Goal: Find specific page/section: Locate a particular part of the current website

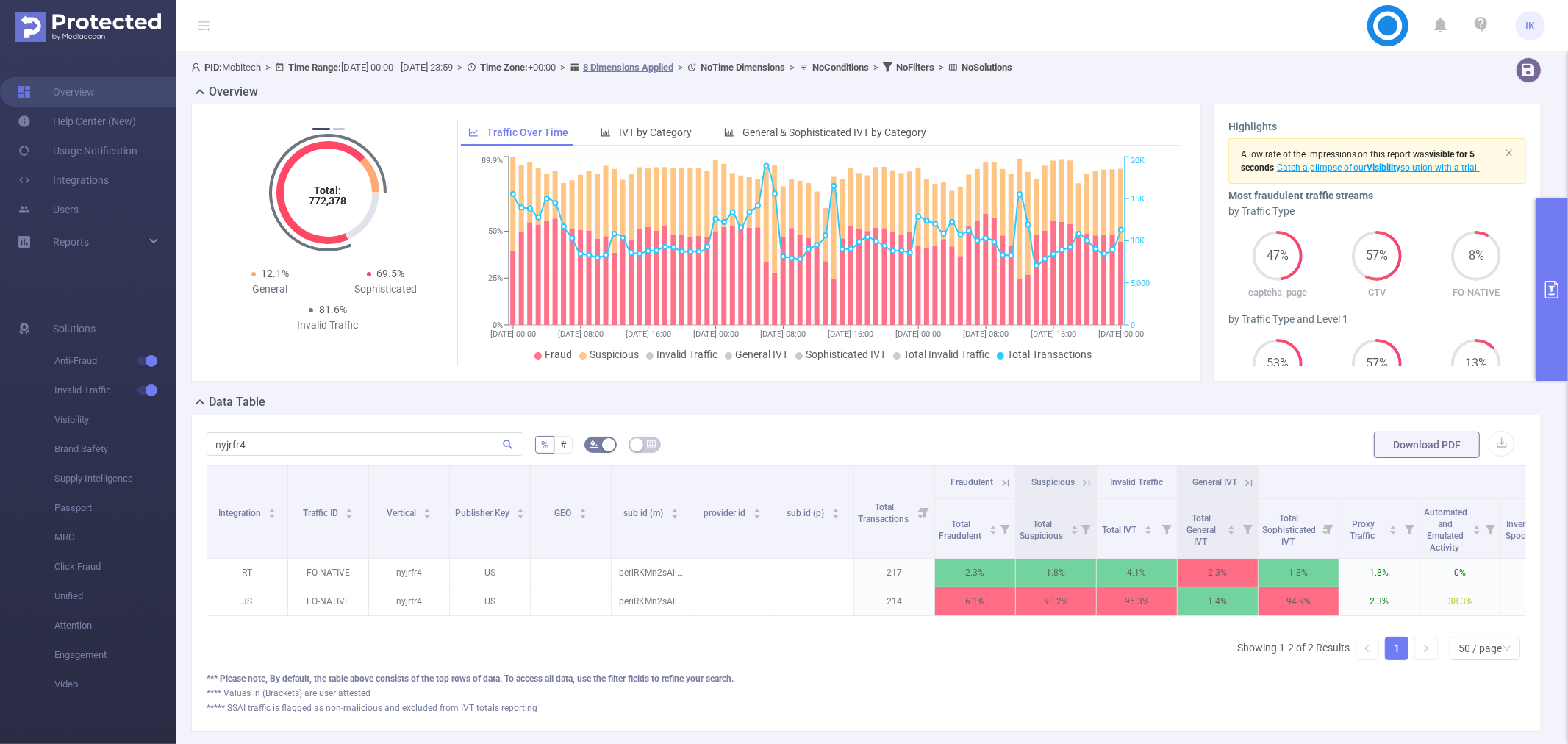
scroll to position [92, 0]
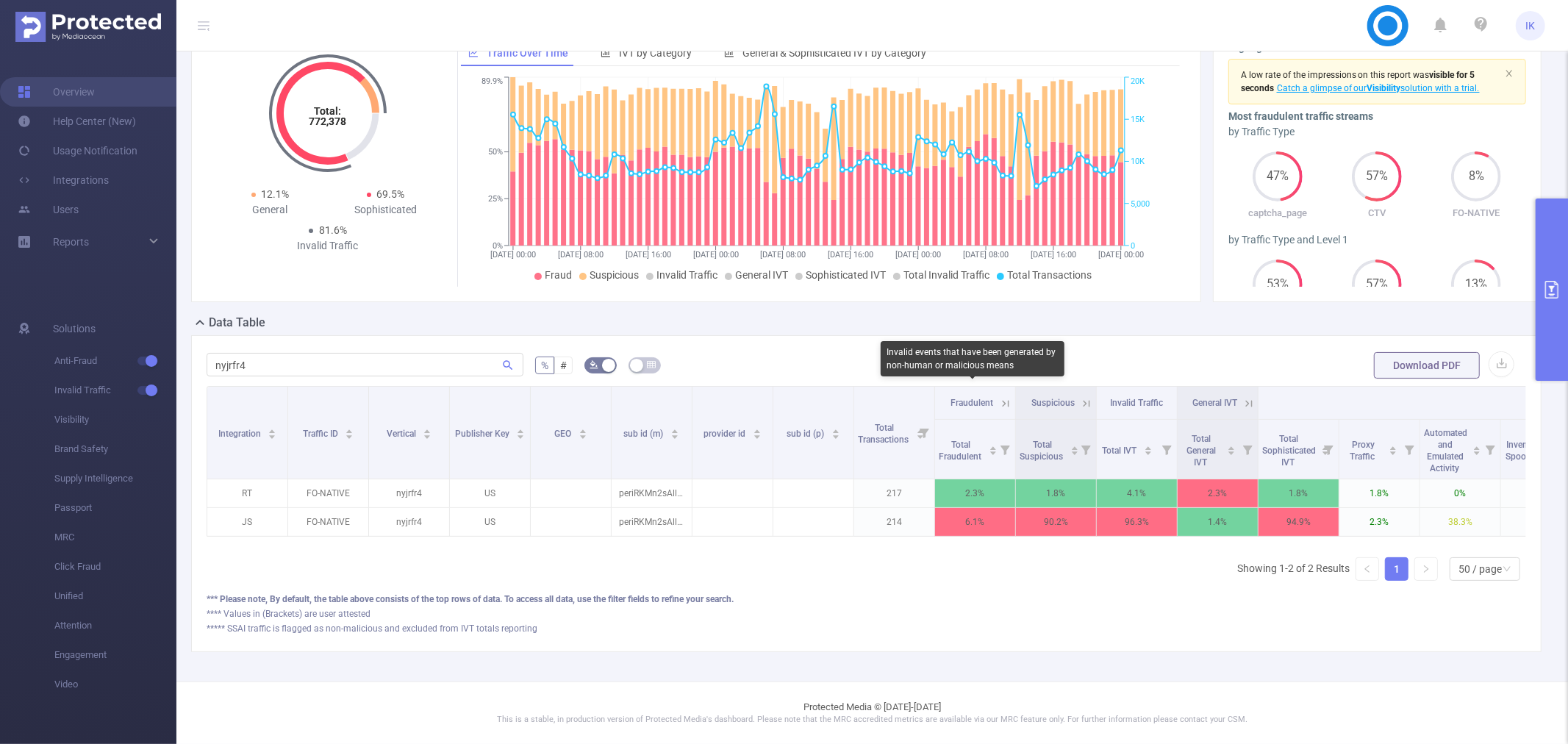
drag, startPoint x: 952, startPoint y: 395, endPoint x: 838, endPoint y: 336, distance: 128.4
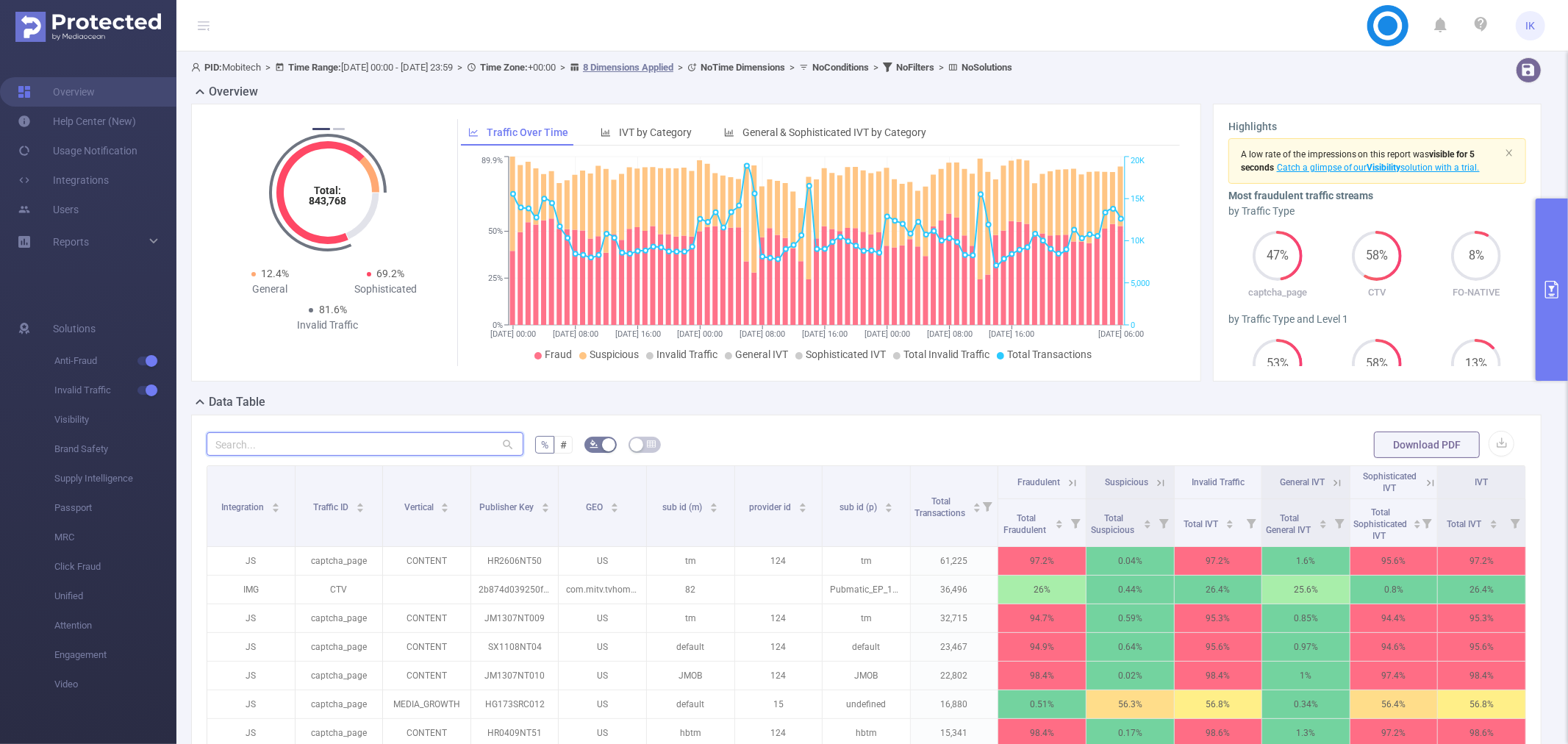
click at [467, 451] on input "text" at bounding box center [365, 444] width 317 height 23
type input "צ"
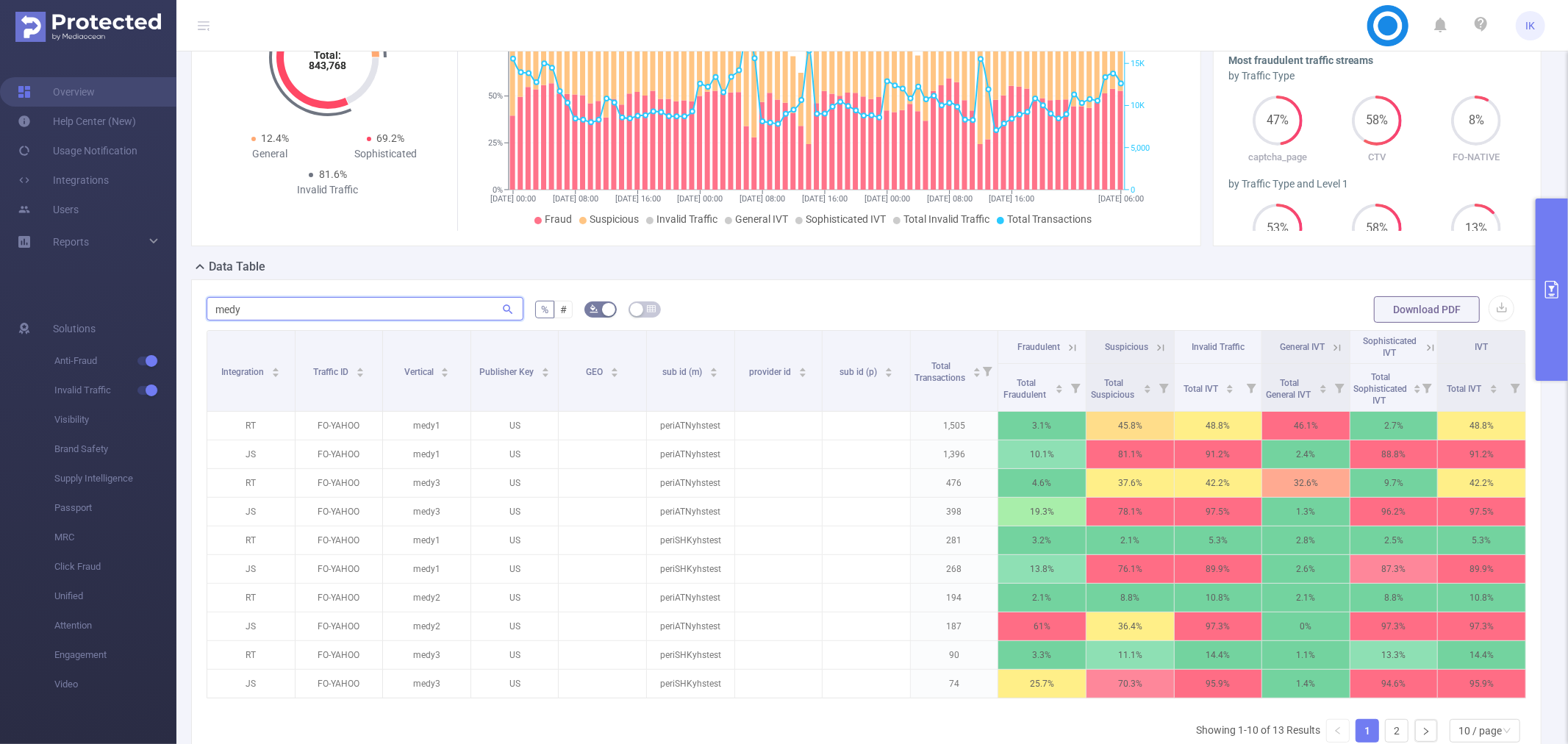
scroll to position [163, 0]
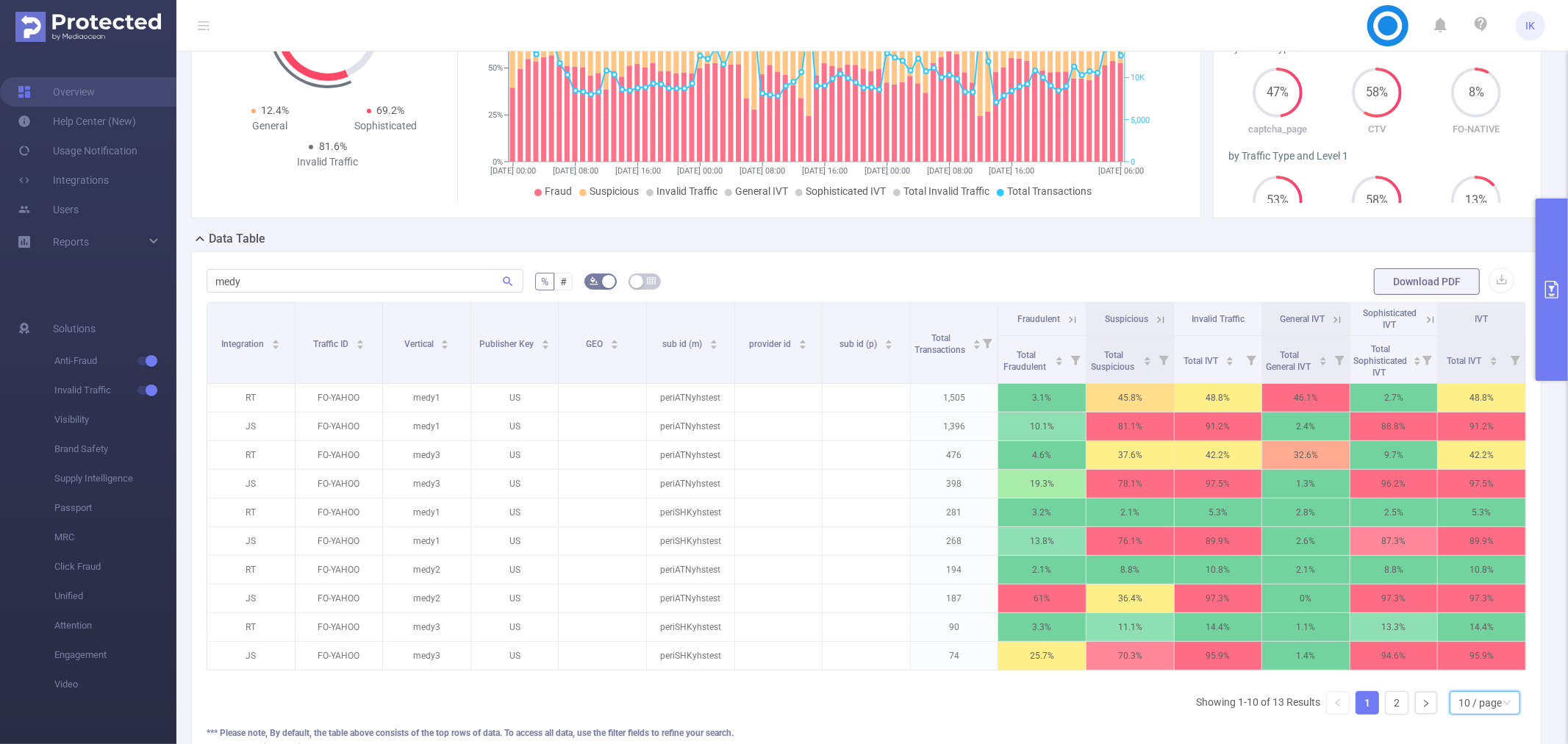
click at [1481, 709] on div "10 / page" at bounding box center [1480, 703] width 44 height 22
click at [1470, 684] on li "50 / page" at bounding box center [1472, 690] width 70 height 23
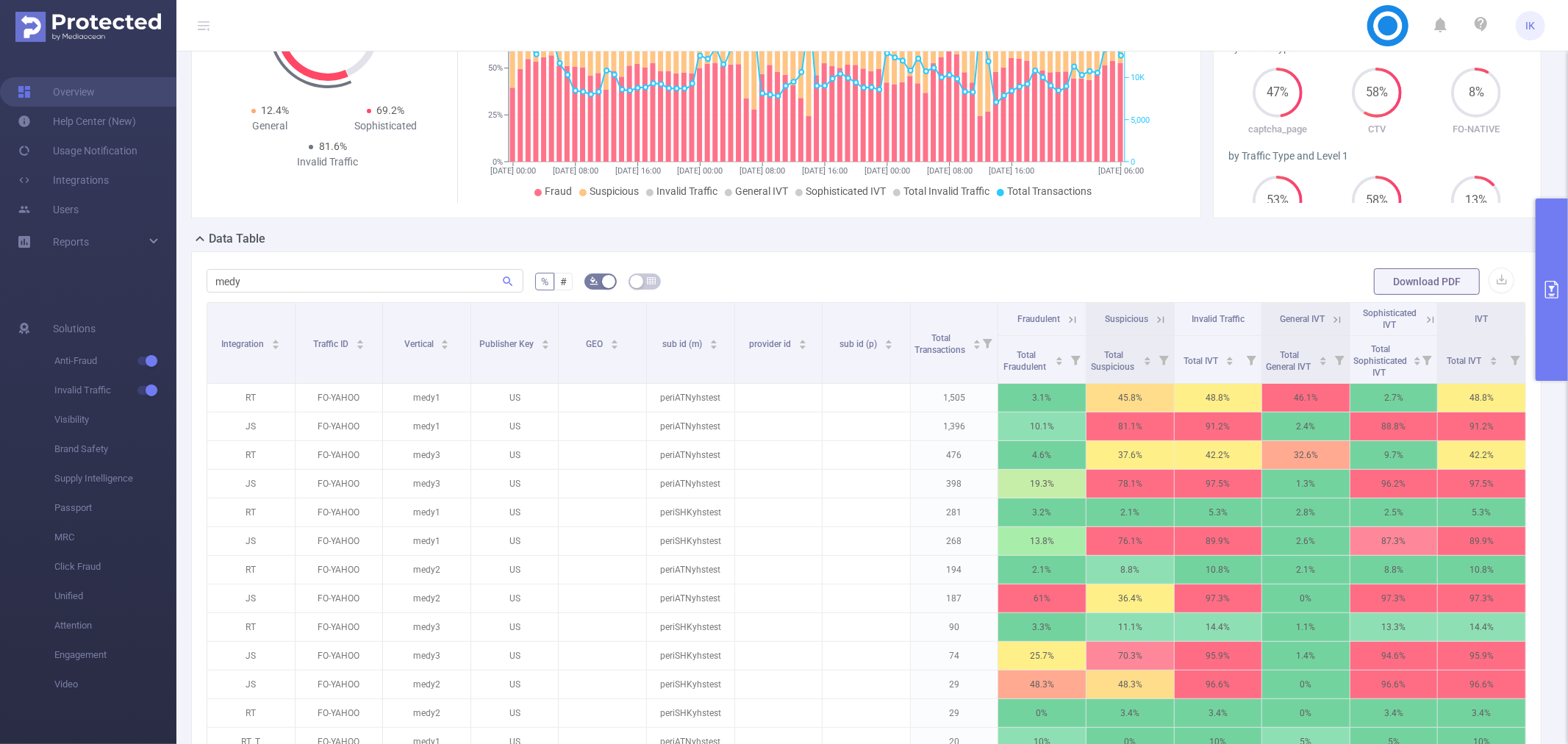
click at [1424, 316] on icon at bounding box center [1430, 319] width 13 height 13
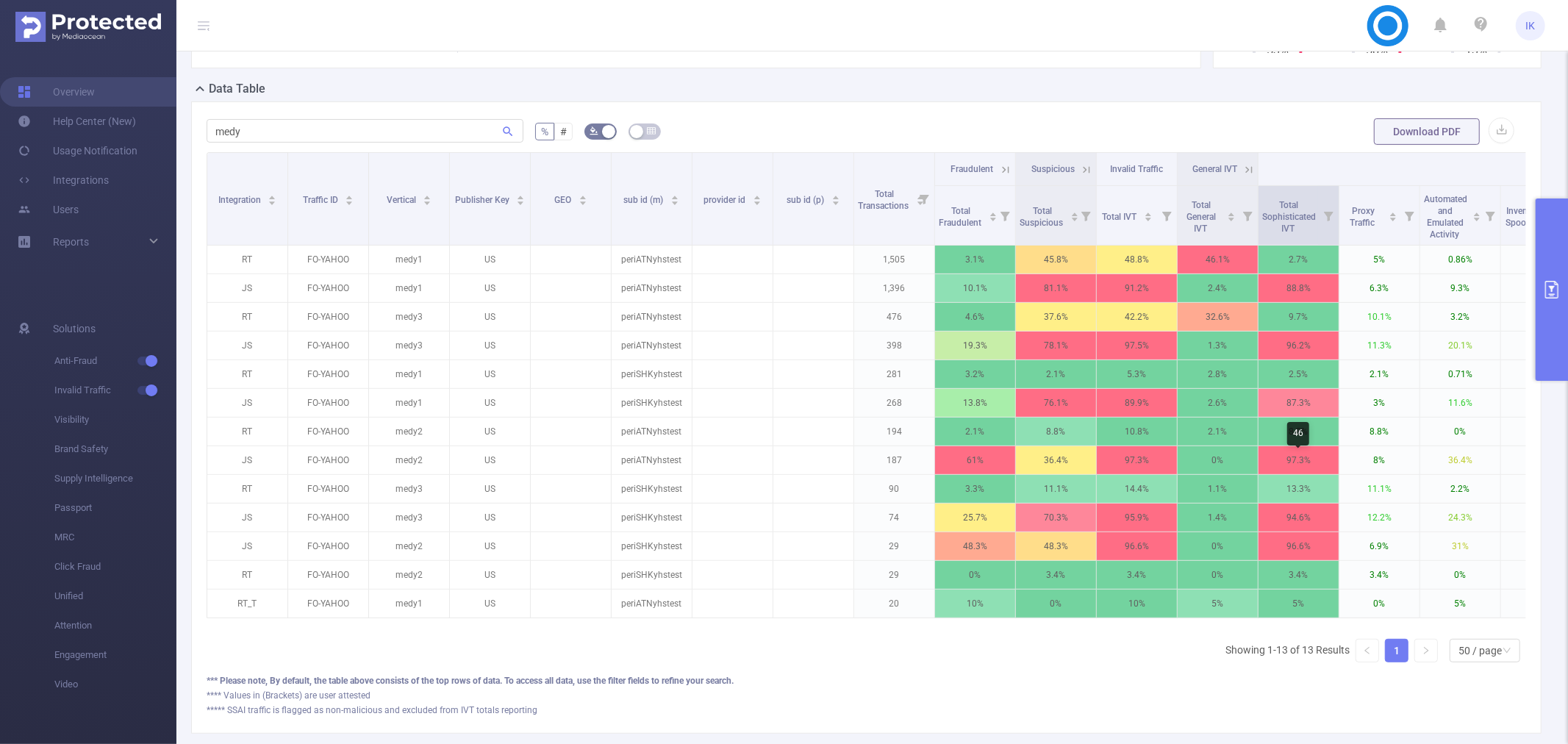
scroll to position [326, 0]
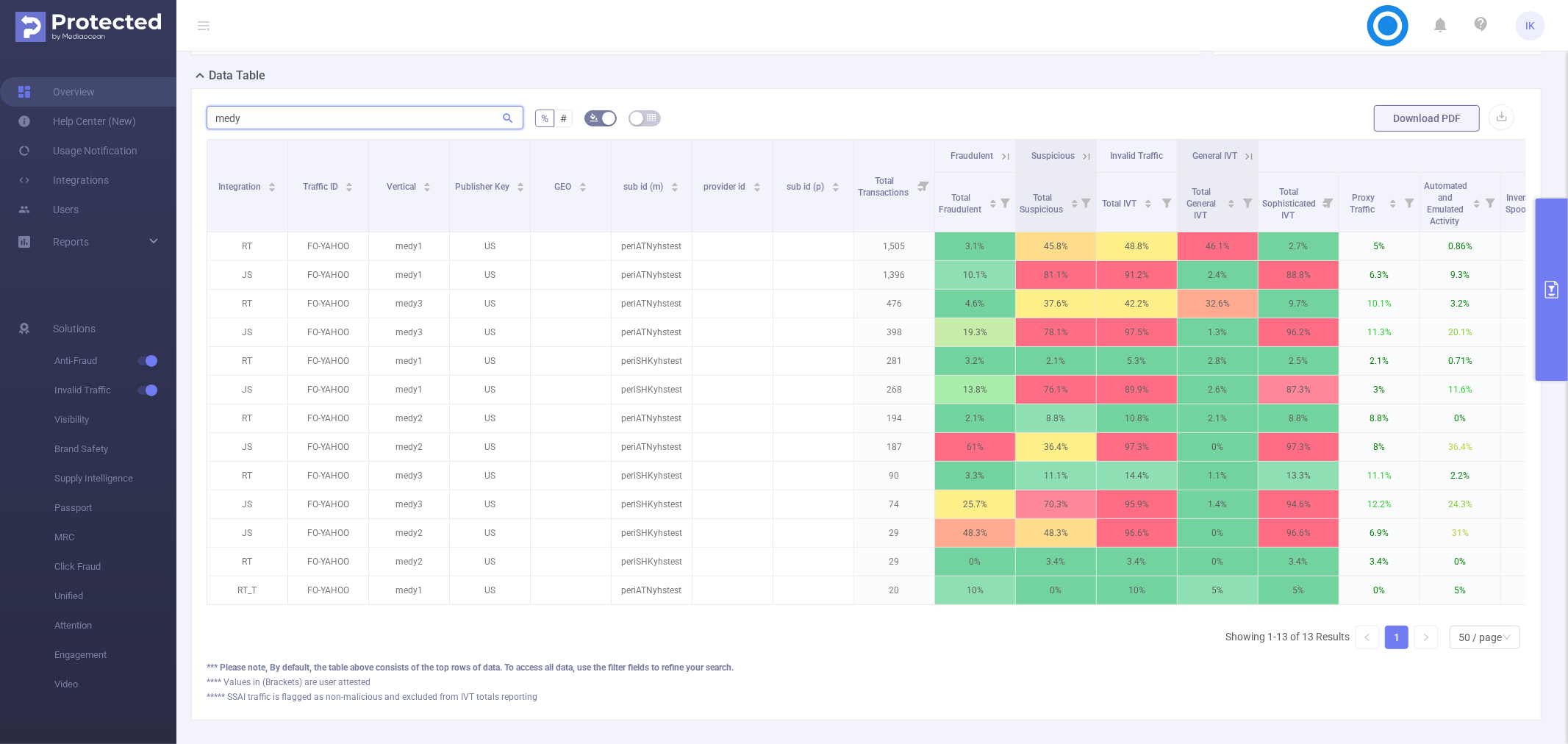
click at [279, 120] on input "medy" at bounding box center [365, 118] width 317 height 23
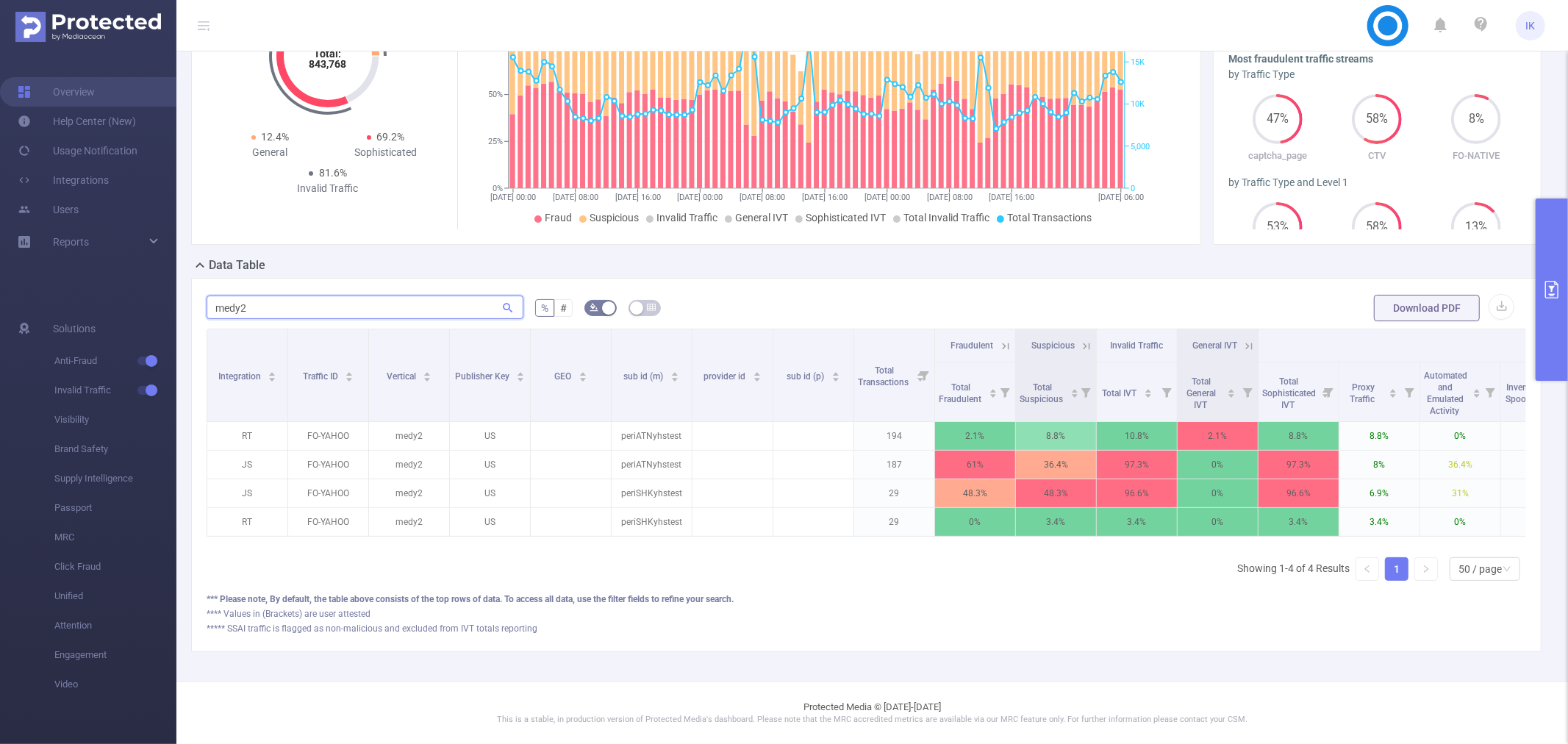
scroll to position [150, 0]
type input "medy2"
